Goal: Communication & Community: Participate in discussion

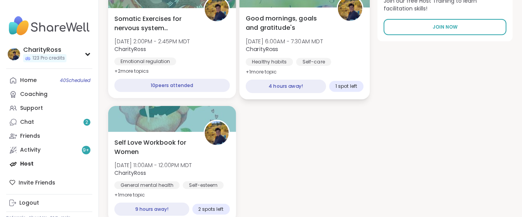
scroll to position [154, 0]
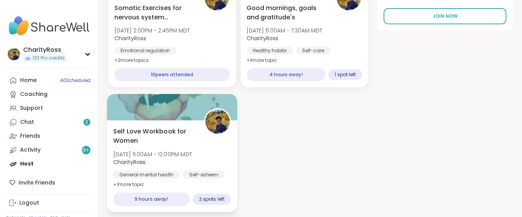
click at [197, 137] on div "Self Love Workbook for Women Tue, Oct 07 | 11:00AM - 12:00PM MDT CharityRoss Ge…" at bounding box center [172, 157] width 118 height 63
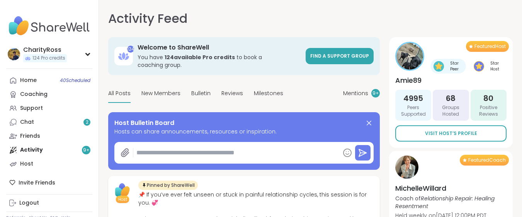
type textarea "**********"
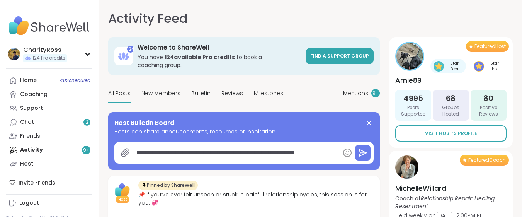
type textarea "*"
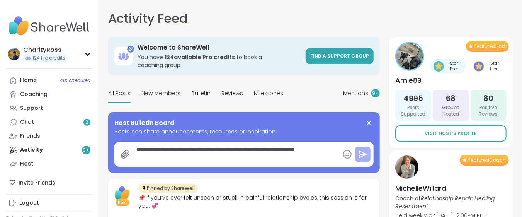
type textarea "**********"
click at [362, 150] on icon at bounding box center [362, 154] width 9 height 9
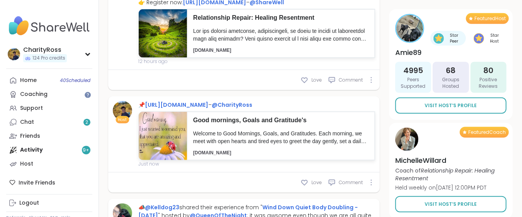
scroll to position [258, 0]
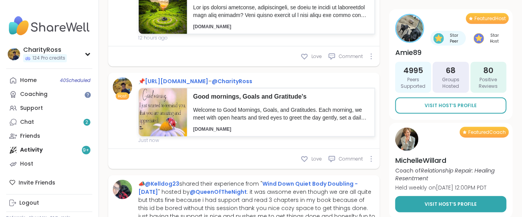
click at [418, 205] on link "Visit Host’s Profile" at bounding box center [451, 204] width 111 height 16
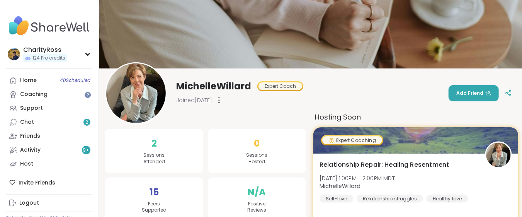
scroll to position [51, 0]
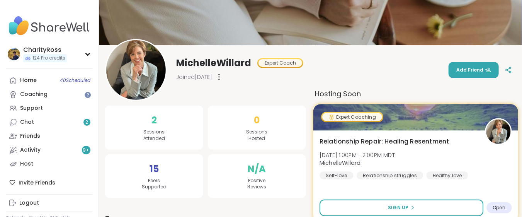
click at [418, 204] on button "Sign Up" at bounding box center [402, 208] width 164 height 17
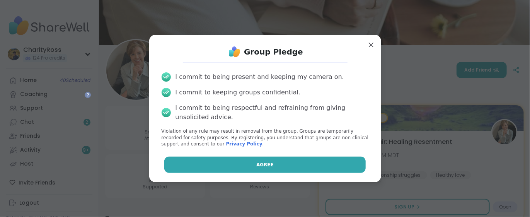
click at [328, 164] on button "Agree" at bounding box center [264, 165] width 201 height 16
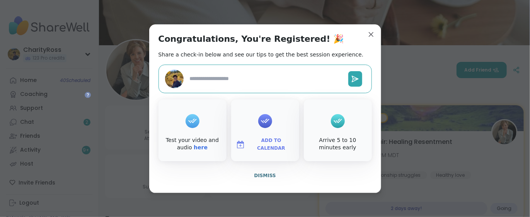
click at [277, 146] on span "Add to Calendar" at bounding box center [271, 144] width 46 height 15
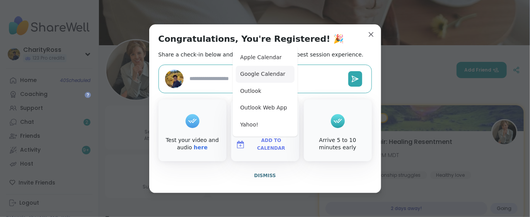
click at [278, 79] on button "Google Calendar" at bounding box center [265, 74] width 59 height 17
click at [259, 177] on span "Dismiss" at bounding box center [265, 175] width 22 height 5
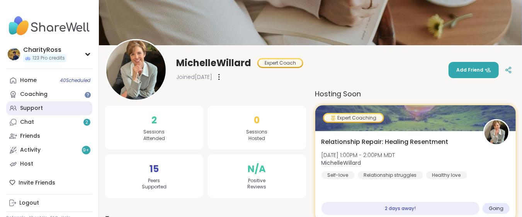
click at [60, 111] on link "Support" at bounding box center [49, 108] width 86 height 14
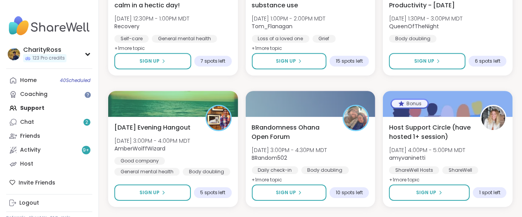
scroll to position [1134, 0]
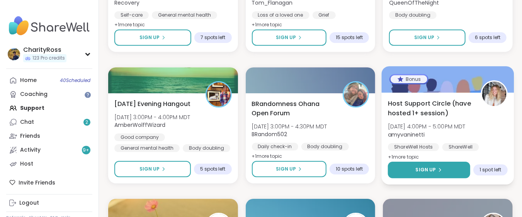
click at [455, 169] on button "Sign Up" at bounding box center [429, 170] width 82 height 17
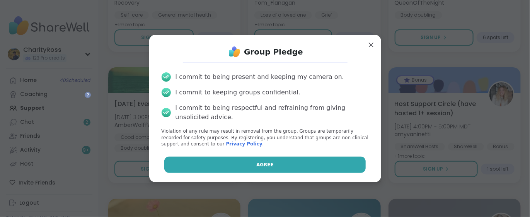
click at [323, 165] on button "Agree" at bounding box center [264, 165] width 201 height 16
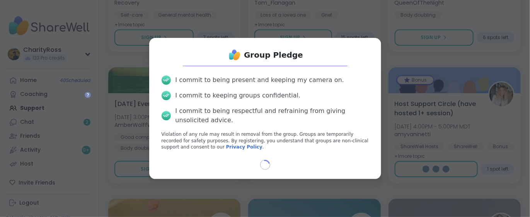
click at [323, 165] on div "Loading..." at bounding box center [265, 165] width 220 height 10
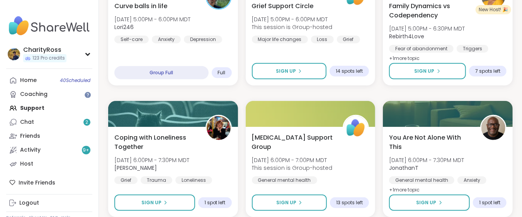
scroll to position [1526, 0]
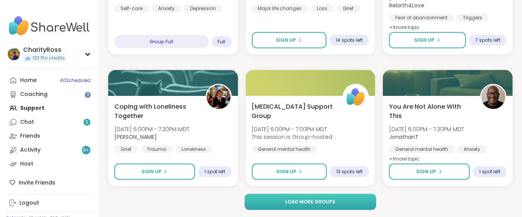
click at [372, 197] on button "Load more groups" at bounding box center [311, 202] width 132 height 16
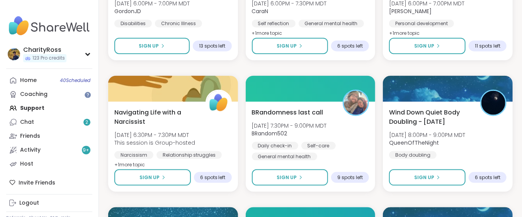
scroll to position [1835, 0]
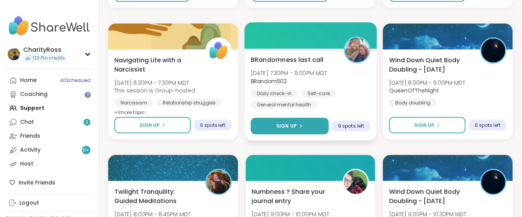
click at [317, 127] on button "Sign Up" at bounding box center [290, 126] width 78 height 17
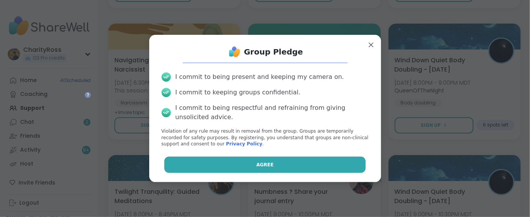
click at [312, 165] on button "Agree" at bounding box center [264, 165] width 201 height 16
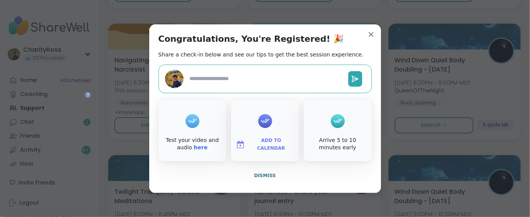
type textarea "*"
click at [283, 144] on span "Add to Calendar" at bounding box center [271, 144] width 46 height 15
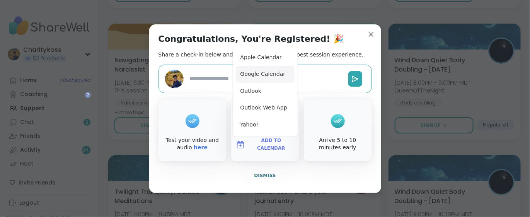
click at [280, 76] on button "Google Calendar" at bounding box center [265, 74] width 59 height 17
click at [264, 175] on span "Dismiss" at bounding box center [265, 175] width 22 height 5
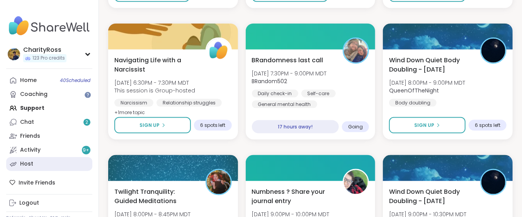
click at [39, 164] on link "Host" at bounding box center [49, 164] width 86 height 14
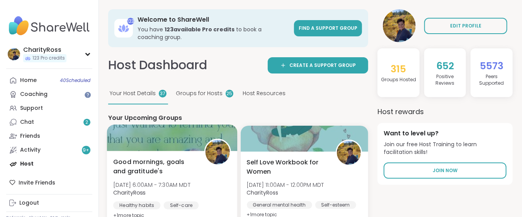
click at [126, 183] on span "[DATE] 6:00AM - 7:30AM MDT" at bounding box center [151, 185] width 77 height 8
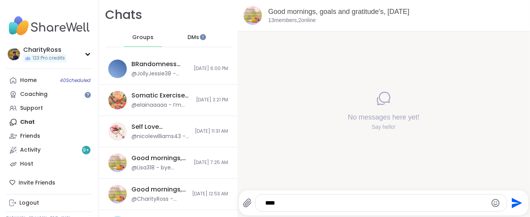
type textarea "*****"
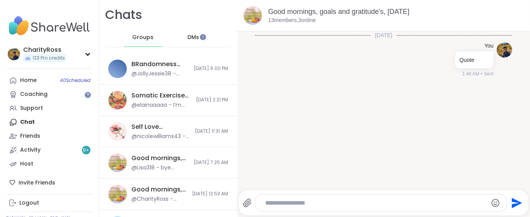
click at [265, 201] on textarea "Type your message" at bounding box center [374, 203] width 219 height 8
click at [512, 205] on icon "Send" at bounding box center [517, 203] width 10 height 10
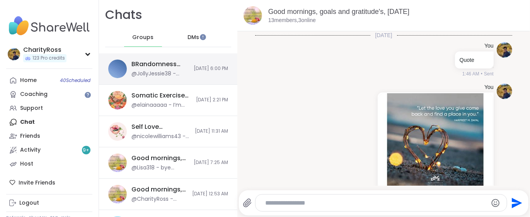
click at [185, 74] on div "BRandomness last call -Kink Q&A and discussion, Oct 05 @JollyJessie38 - https:/…" at bounding box center [168, 68] width 138 height 31
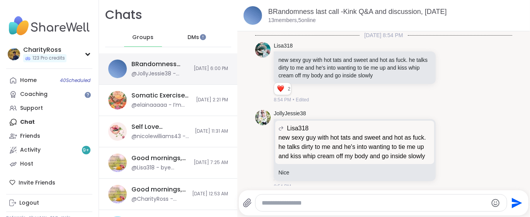
scroll to position [12452, 0]
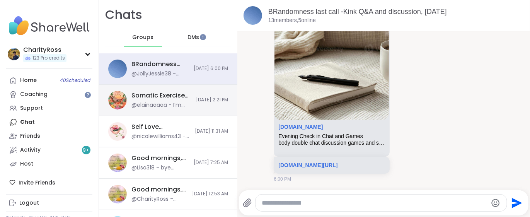
click at [196, 97] on span "10/6/2025, 2:21 PM" at bounding box center [212, 100] width 32 height 7
